Goal: Transaction & Acquisition: Subscribe to service/newsletter

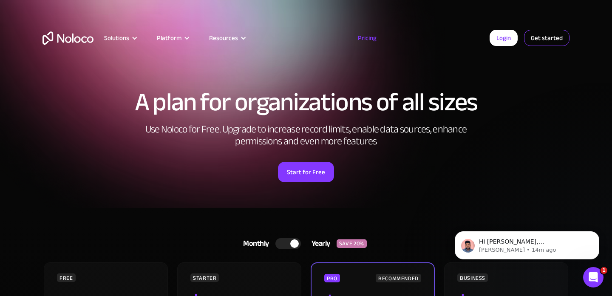
click at [557, 39] on link "Get started" at bounding box center [546, 38] width 45 height 16
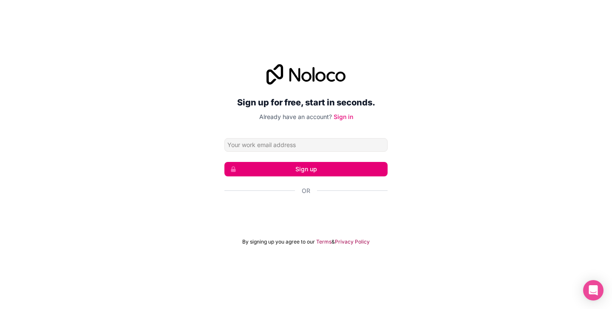
click at [459, 154] on div "Sign up for free, start in seconds. Already have an account? Sign in Sign up Or…" at bounding box center [306, 154] width 612 height 205
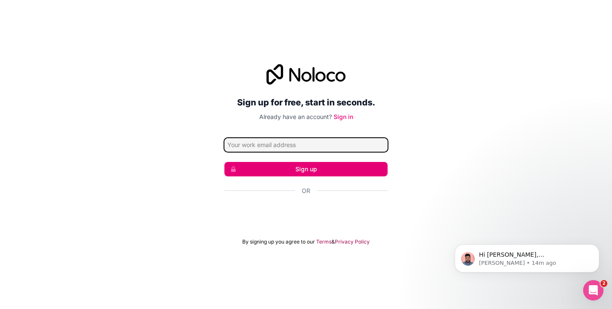
click at [305, 144] on input "Email address" at bounding box center [306, 145] width 163 height 14
type input "ashwini@forgeconsultingai.com"
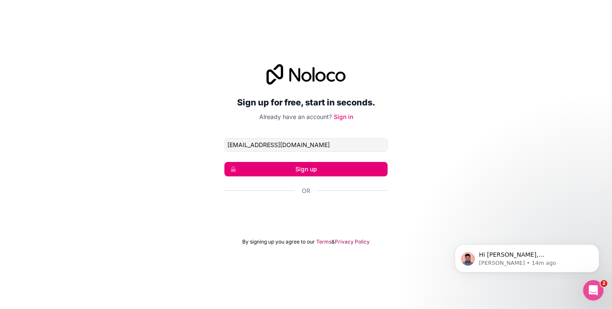
click at [342, 167] on button "Sign up" at bounding box center [306, 169] width 163 height 14
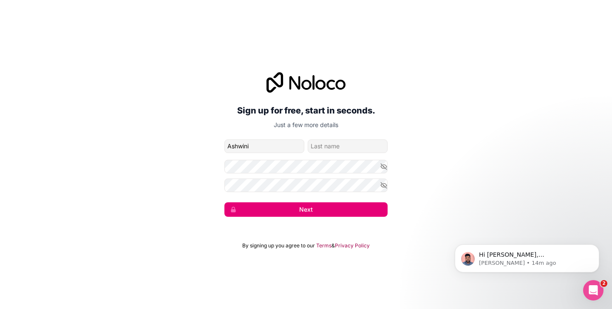
type input "Ashwini"
click at [336, 127] on p "Just a few more details" at bounding box center [306, 125] width 163 height 9
click at [335, 138] on div "Sign up for free, start in seconds. Just a few more details ashwini@forgeconsul…" at bounding box center [306, 144] width 163 height 145
type input "Ramanisankar"
click at [295, 208] on button "Next" at bounding box center [306, 209] width 163 height 14
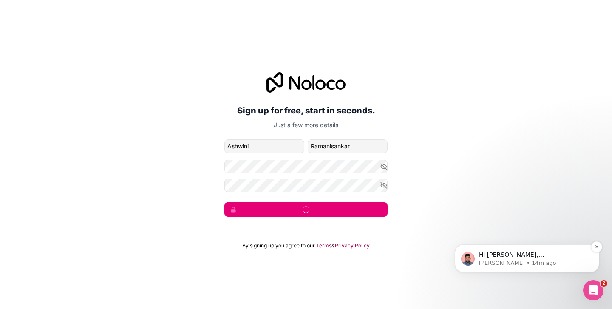
click at [533, 258] on span "Hi [PERSON_NAME], [PERSON_NAME] here👋 Were you able to get into your workspace …" at bounding box center [530, 271] width 102 height 41
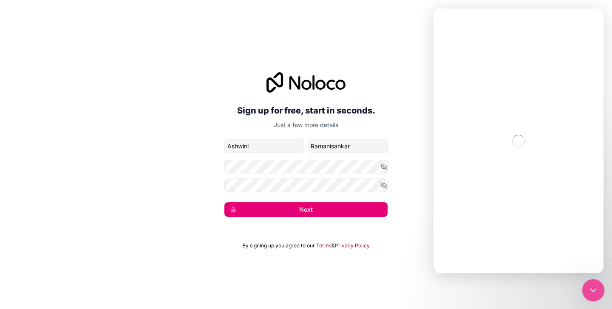
click at [590, 293] on icon "Close Intercom Messenger" at bounding box center [592, 289] width 10 height 10
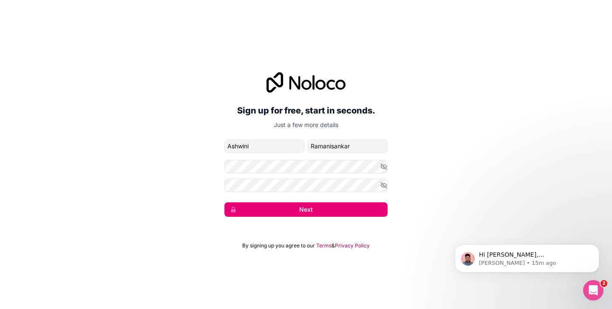
click at [340, 206] on button "Next" at bounding box center [306, 209] width 163 height 14
click at [594, 247] on button "Dismiss notification" at bounding box center [596, 247] width 11 height 11
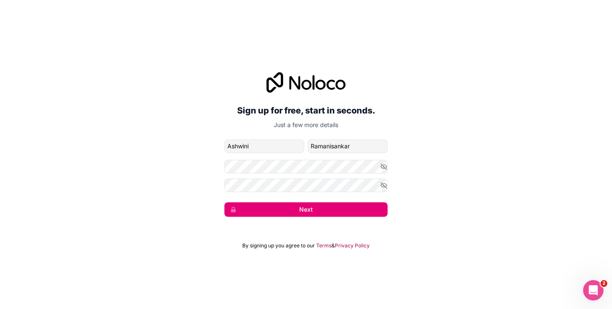
click at [301, 210] on button "Next" at bounding box center [306, 209] width 163 height 14
